Goal: Information Seeking & Learning: Understand process/instructions

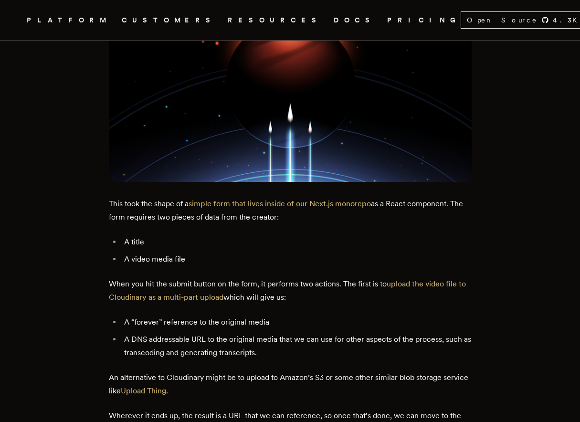
scroll to position [1329, 0]
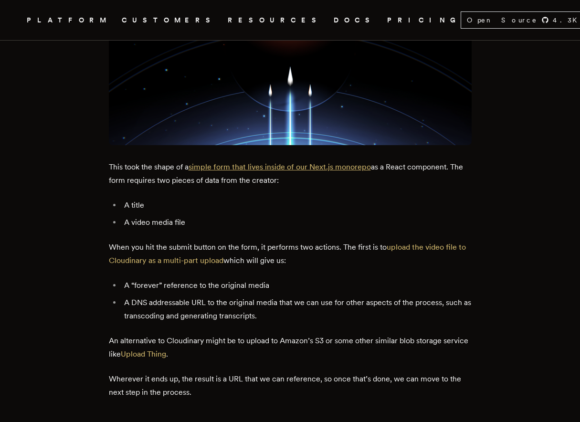
click at [269, 166] on link "simple form that lives inside of our Next.js monorepo" at bounding box center [279, 166] width 182 height 9
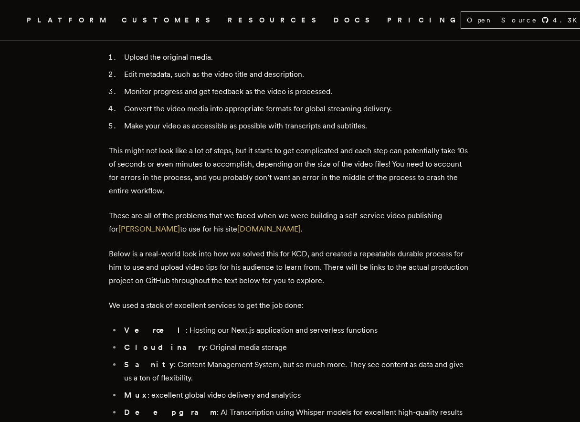
scroll to position [598, 0]
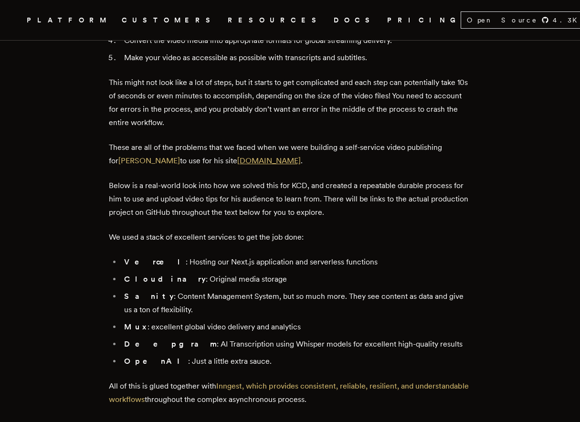
click at [248, 161] on link "[DOMAIN_NAME]" at bounding box center [268, 160] width 63 height 9
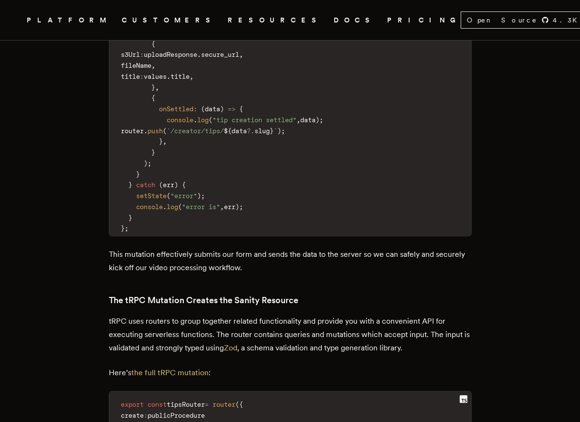
scroll to position [2057, 0]
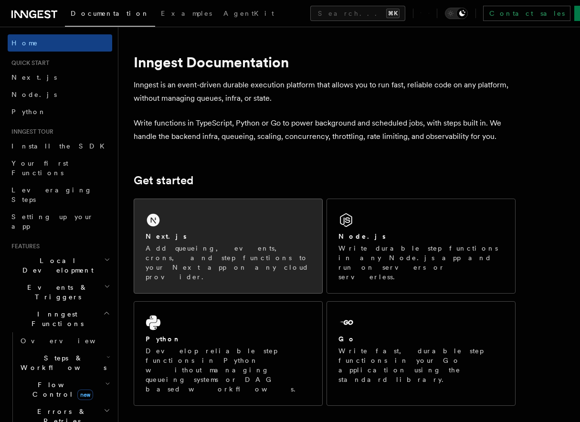
click at [213, 230] on div "Next.js Add queueing, events, crons, and step functions to your Next app on any…" at bounding box center [228, 246] width 188 height 94
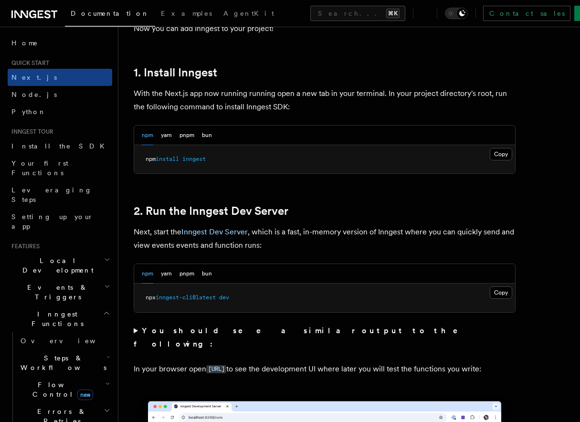
scroll to position [674, 0]
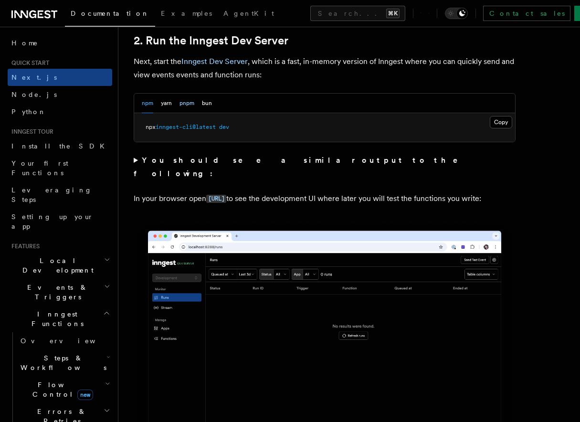
click at [184, 104] on button "pnpm" at bounding box center [186, 104] width 15 height 20
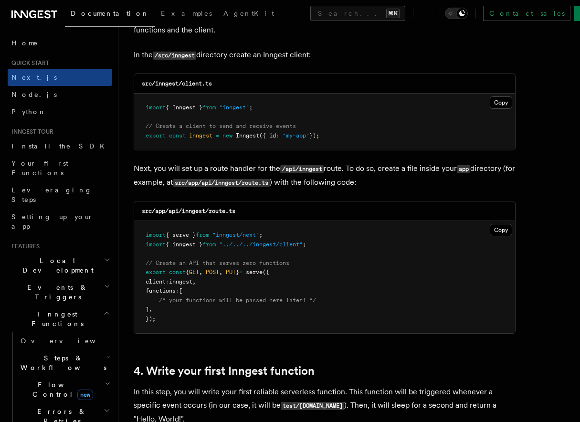
scroll to position [1217, 0]
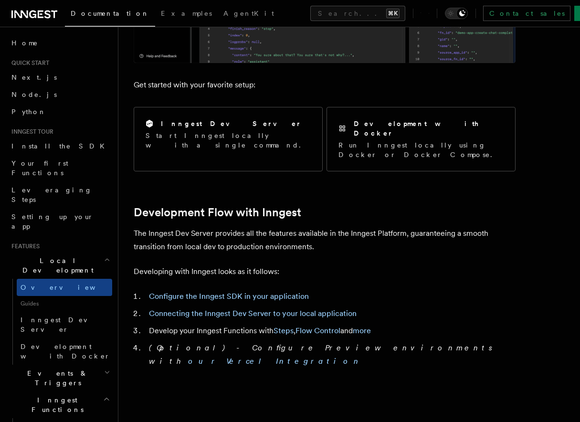
scroll to position [343, 0]
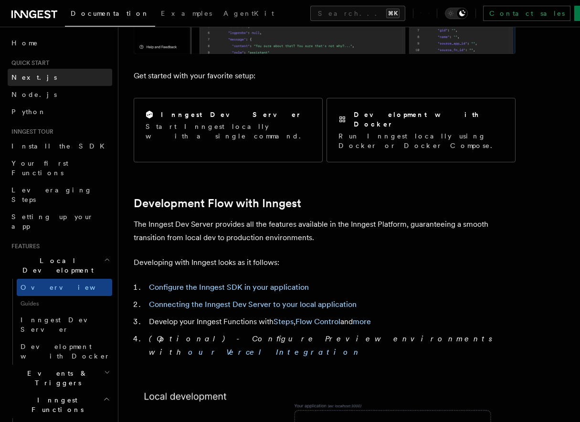
click at [38, 80] on link "Next.js" at bounding box center [60, 77] width 105 height 17
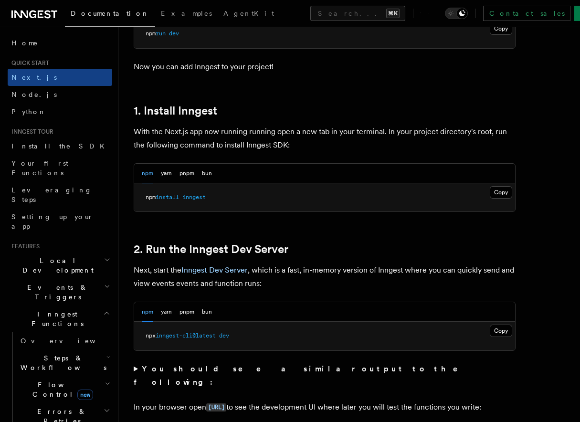
scroll to position [524, 0]
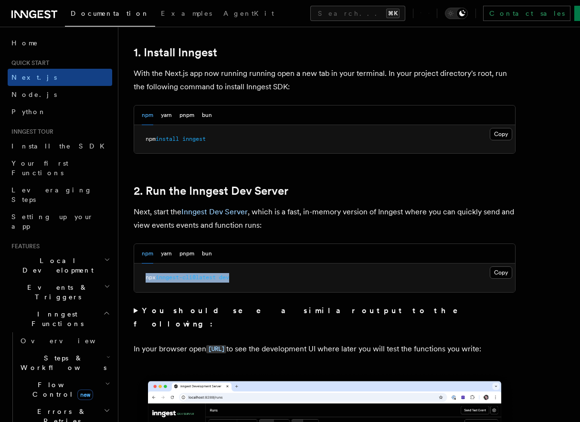
drag, startPoint x: 238, startPoint y: 277, endPoint x: 140, endPoint y: 277, distance: 97.8
click at [140, 277] on pre "npx inngest-cli@latest dev" at bounding box center [324, 277] width 381 height 29
copy span "npx inngest-cli@latest dev"
click at [227, 278] on span "dev" at bounding box center [224, 277] width 10 height 7
drag, startPoint x: 215, startPoint y: 279, endPoint x: 160, endPoint y: 279, distance: 54.4
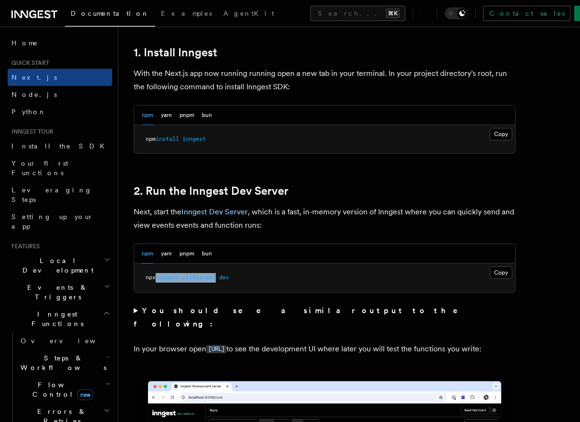
click at [160, 279] on span "npx inngest-cli@latest dev" at bounding box center [188, 277] width 84 height 7
click at [160, 279] on span "inngest-cli@latest" at bounding box center [186, 277] width 60 height 7
drag, startPoint x: 159, startPoint y: 278, endPoint x: 263, endPoint y: 278, distance: 104.5
click at [264, 278] on pre "npx inngest-cli@latest dev" at bounding box center [324, 277] width 381 height 29
copy span "inngest-cli@latest dev"
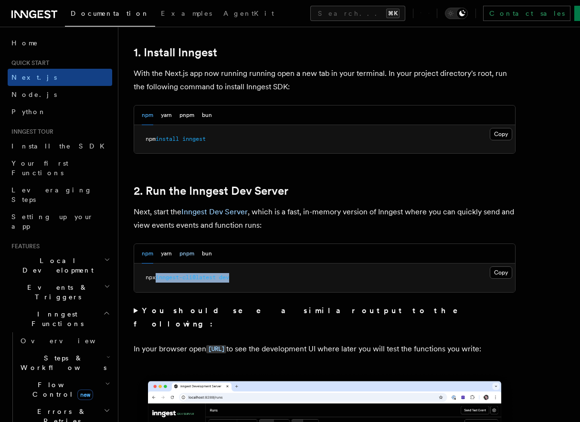
click at [190, 251] on button "pnpm" at bounding box center [186, 254] width 15 height 20
drag, startPoint x: 252, startPoint y: 277, endPoint x: 128, endPoint y: 277, distance: 124.1
copy span "pnpm dlx inngest-cli@latest dev"
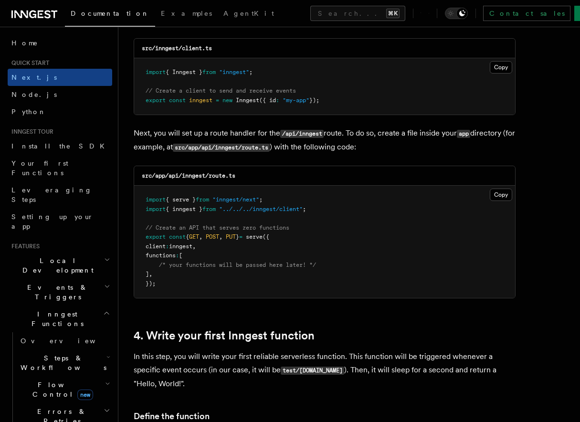
scroll to position [1249, 0]
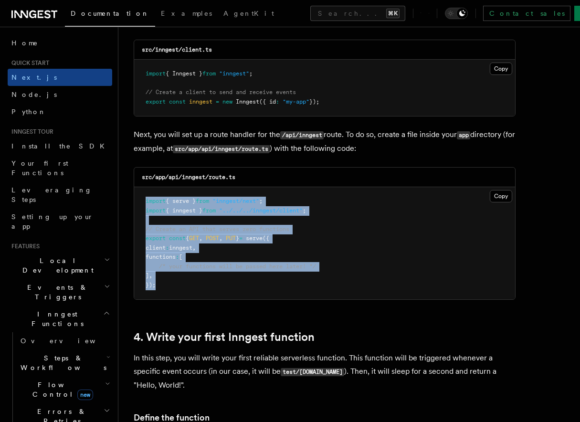
drag, startPoint x: 175, startPoint y: 288, endPoint x: 140, endPoint y: 200, distance: 94.6
click at [140, 200] on pre "import { serve } from "inngest/next" ; import { inngest } from "../../../innges…" at bounding box center [324, 243] width 381 height 112
copy code "import { serve } from "inngest/next" ; import { inngest } from "../../../innges…"
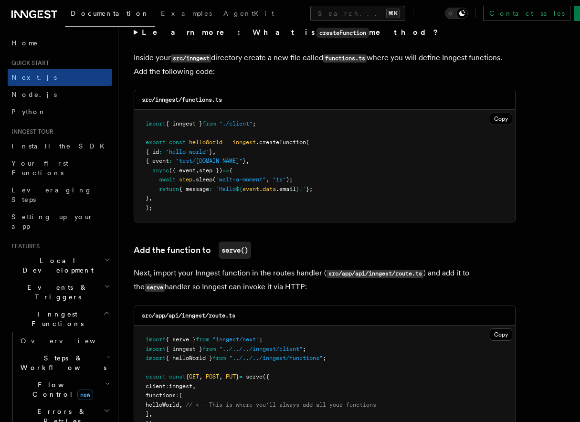
scroll to position [1631, 0]
